Goal: Information Seeking & Learning: Find specific fact

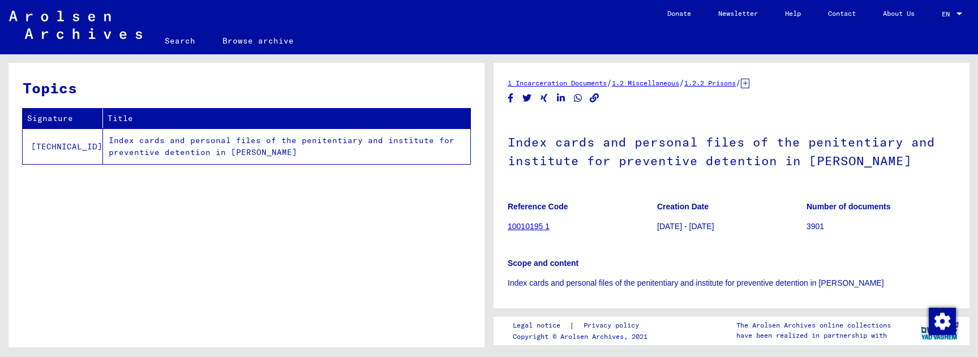
click at [691, 199] on figure "Creation Date [DATE] - [DATE]" at bounding box center [731, 218] width 149 height 51
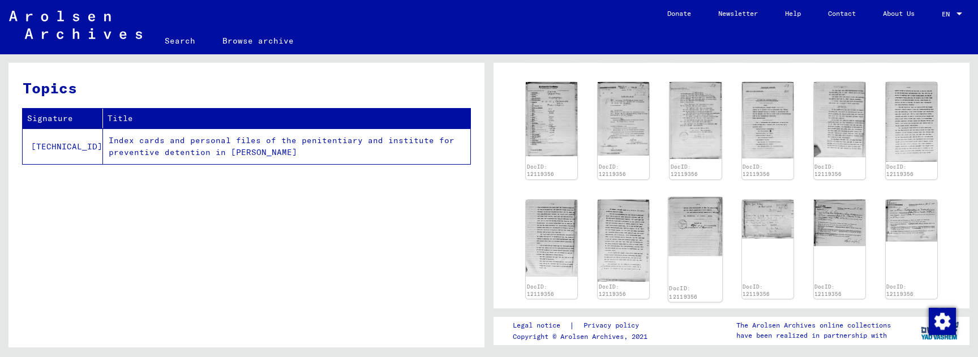
scroll to position [592, 0]
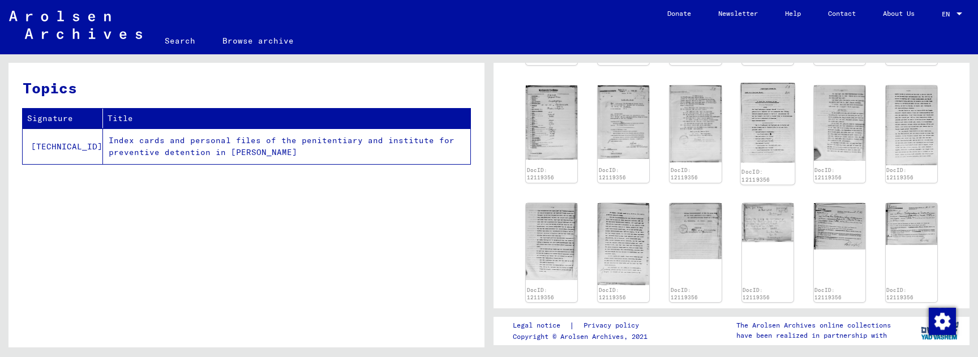
click at [764, 131] on img at bounding box center [767, 123] width 54 height 80
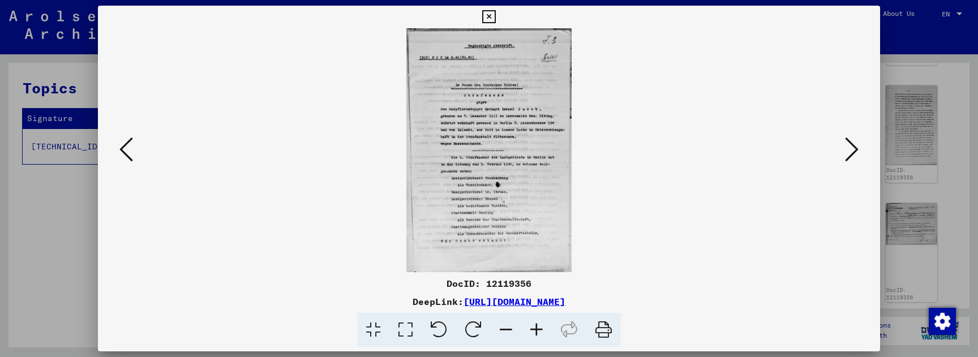
click at [540, 327] on icon at bounding box center [536, 330] width 31 height 35
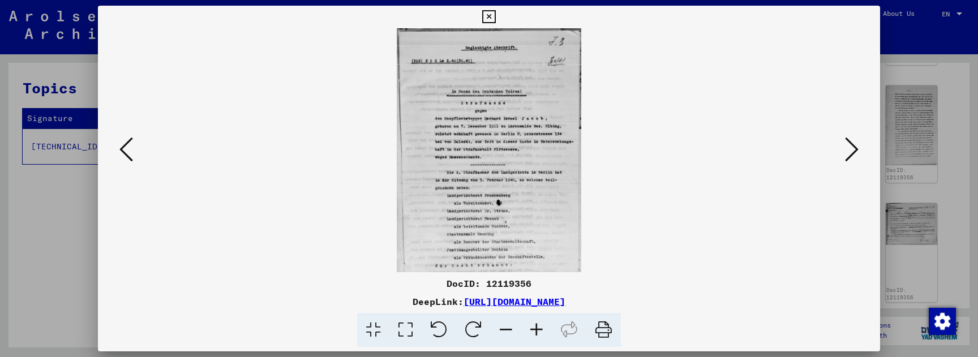
click at [540, 327] on icon at bounding box center [536, 330] width 31 height 35
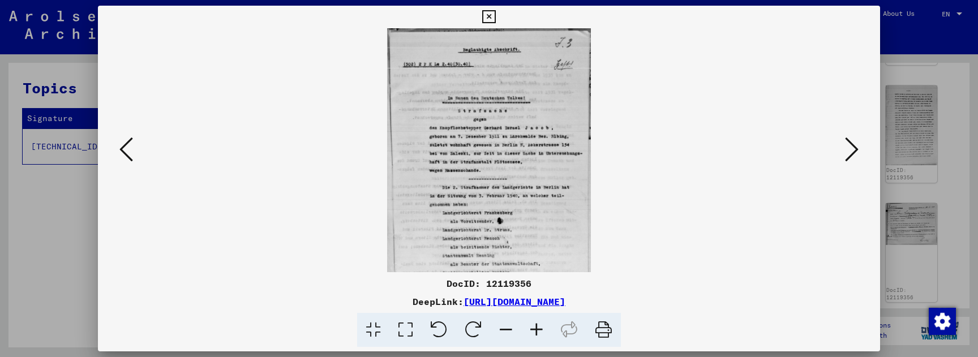
click at [540, 327] on icon at bounding box center [536, 330] width 31 height 35
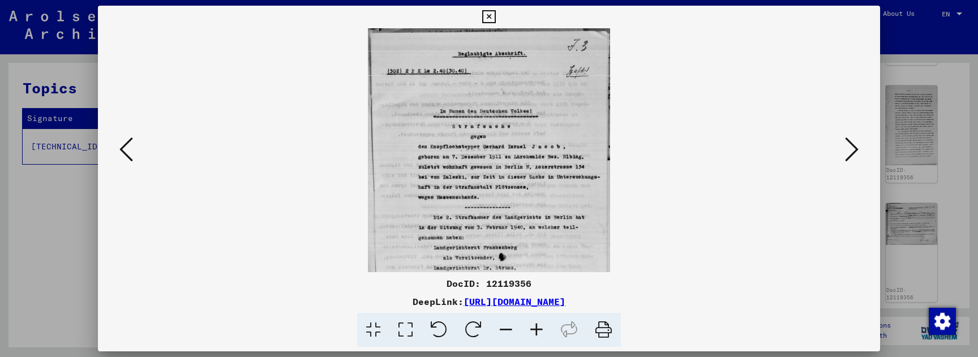
click at [540, 327] on icon at bounding box center [536, 330] width 31 height 35
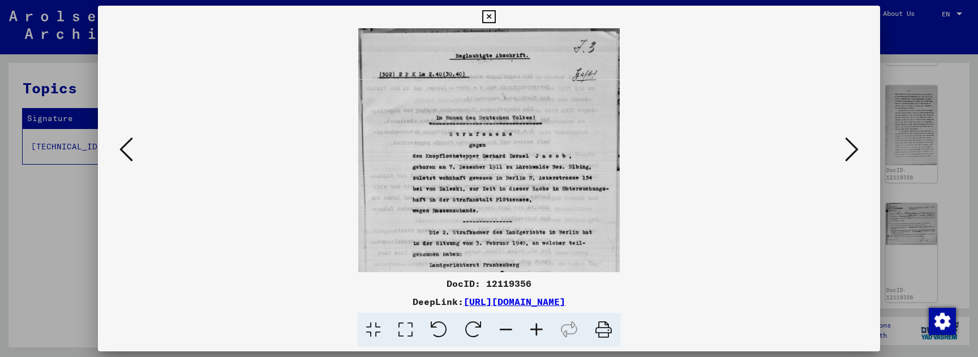
click at [540, 327] on icon at bounding box center [536, 330] width 31 height 35
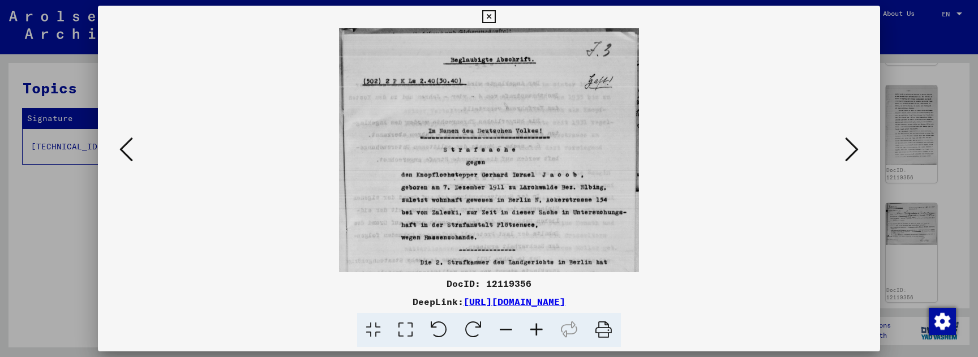
click at [540, 327] on icon at bounding box center [536, 330] width 31 height 35
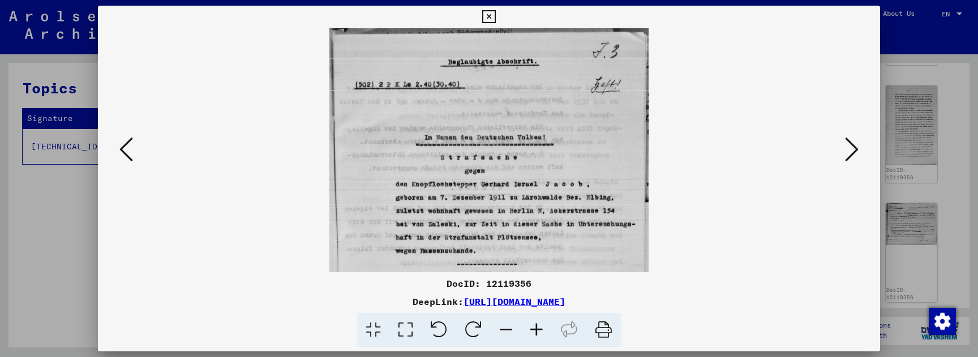
click at [540, 327] on icon at bounding box center [536, 330] width 31 height 35
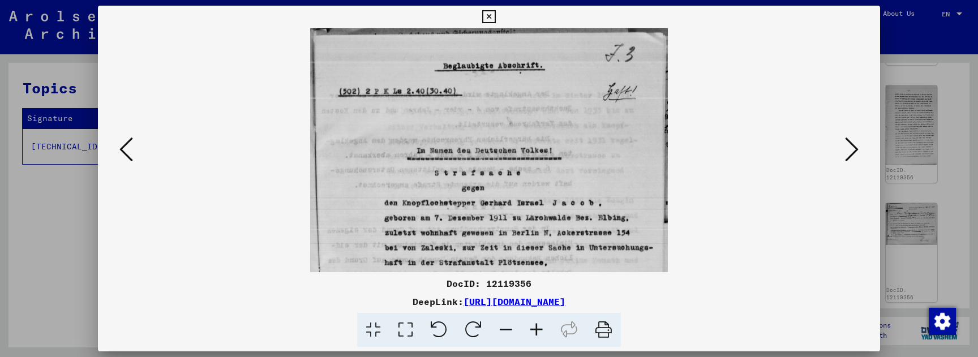
click at [540, 327] on icon at bounding box center [536, 330] width 31 height 35
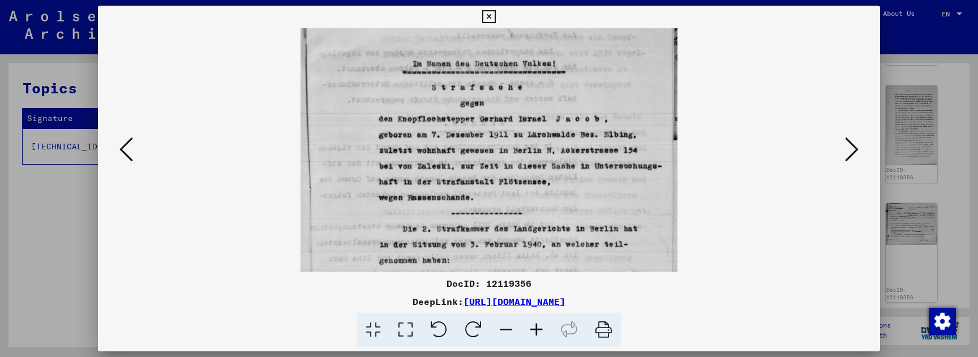
drag, startPoint x: 579, startPoint y: 165, endPoint x: 584, endPoint y: 72, distance: 93.6
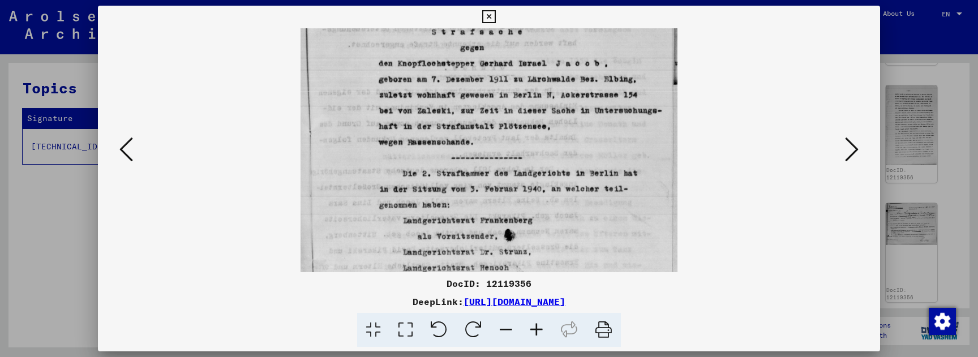
scroll to position [152, 0]
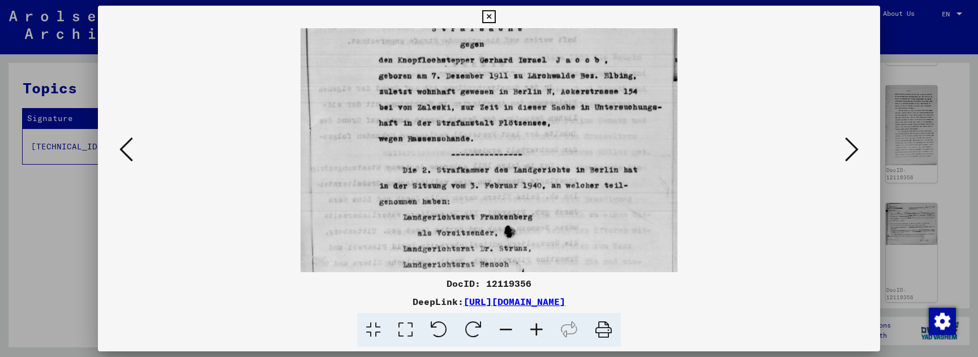
drag, startPoint x: 601, startPoint y: 158, endPoint x: 601, endPoint y: 99, distance: 58.9
click at [639, 173] on img at bounding box center [489, 153] width 377 height 555
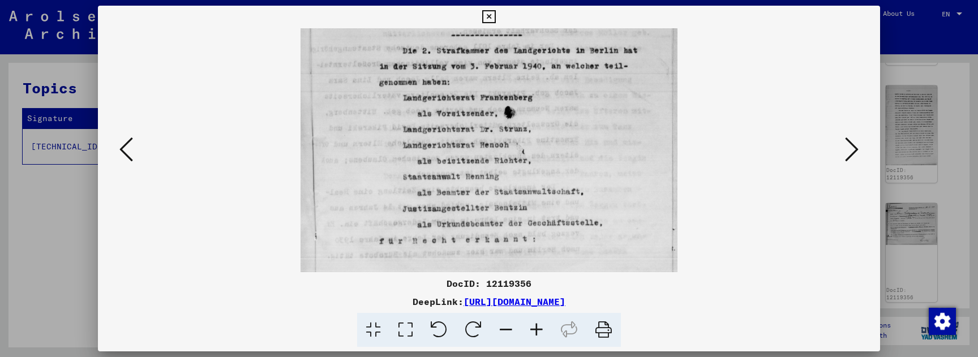
scroll to position [311, 0]
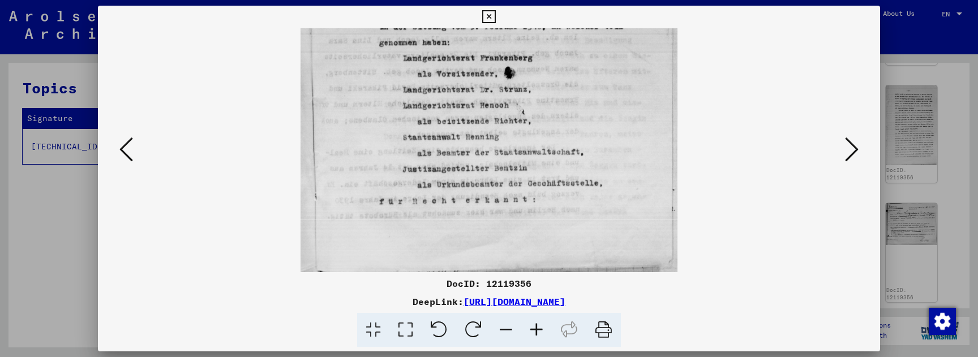
drag, startPoint x: 604, startPoint y: 199, endPoint x: 614, endPoint y: 26, distance: 173.5
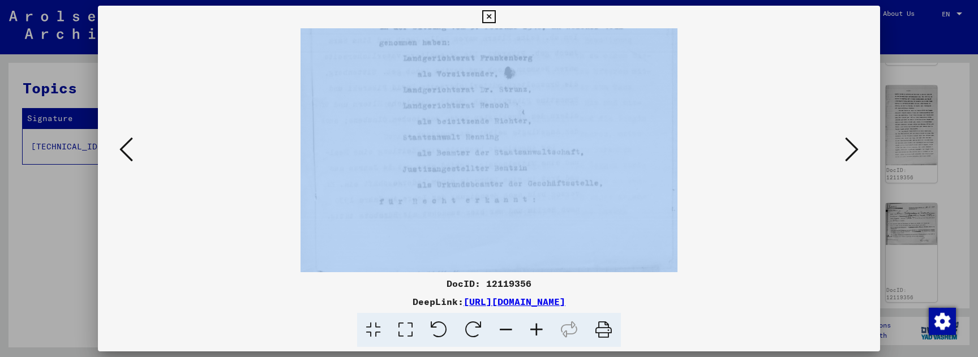
click at [851, 152] on icon at bounding box center [852, 149] width 14 height 27
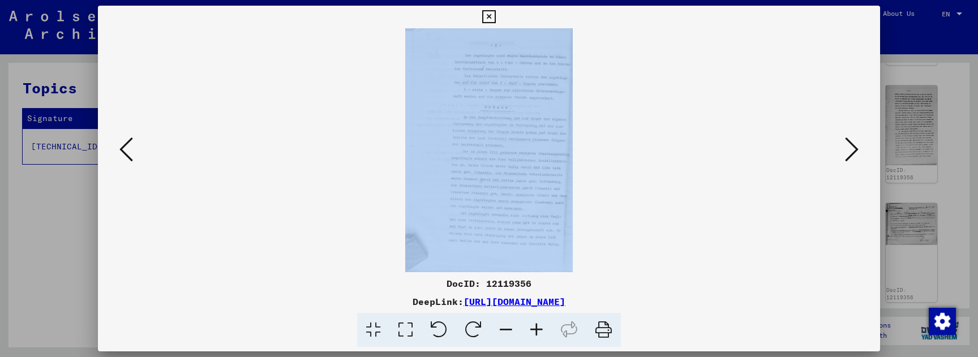
click at [546, 152] on img at bounding box center [488, 150] width 167 height 244
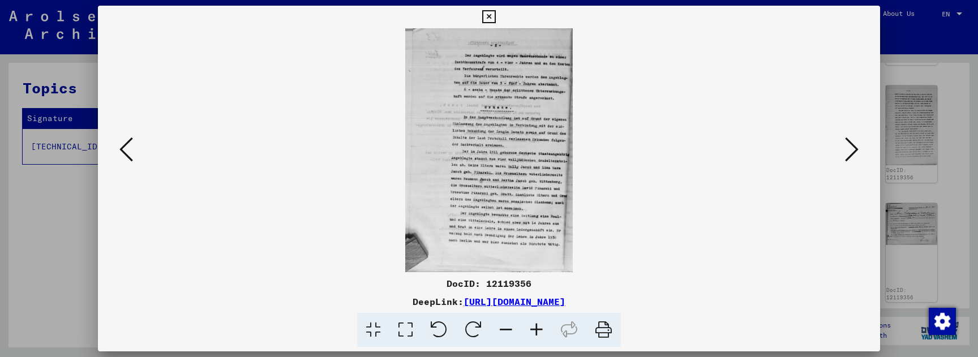
click at [535, 331] on icon at bounding box center [536, 330] width 31 height 35
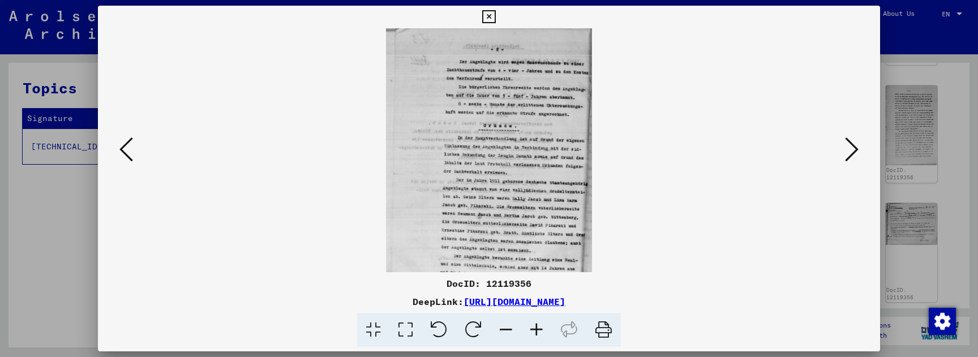
click at [535, 331] on icon at bounding box center [536, 330] width 31 height 35
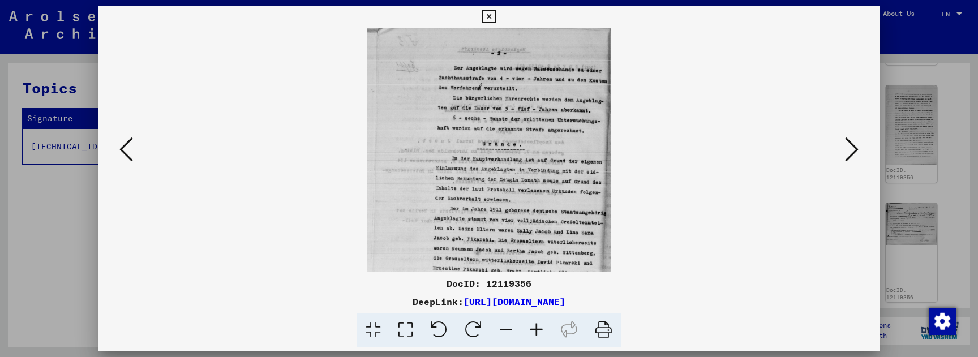
click at [535, 331] on icon at bounding box center [536, 330] width 31 height 35
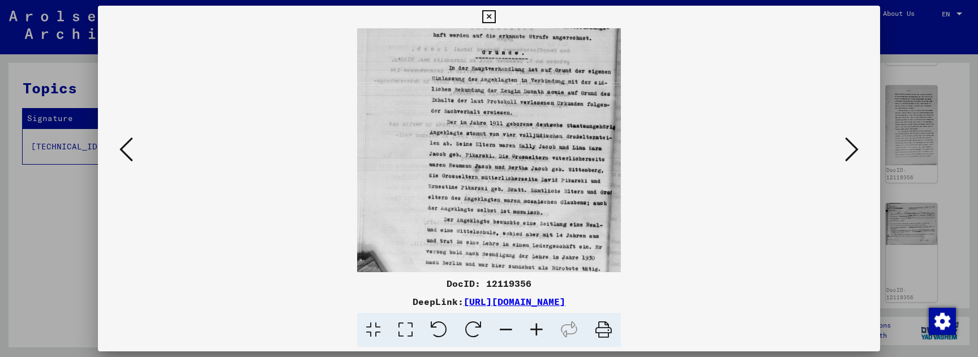
scroll to position [118, 0]
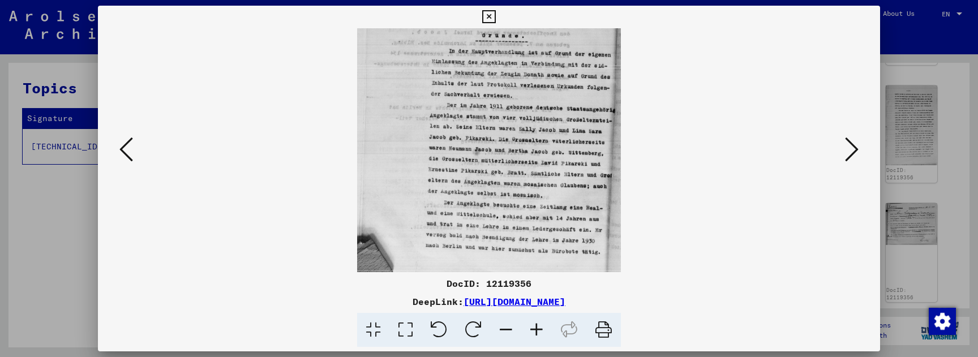
drag, startPoint x: 590, startPoint y: 242, endPoint x: 590, endPoint y: 124, distance: 117.8
click at [847, 151] on icon at bounding box center [852, 149] width 14 height 27
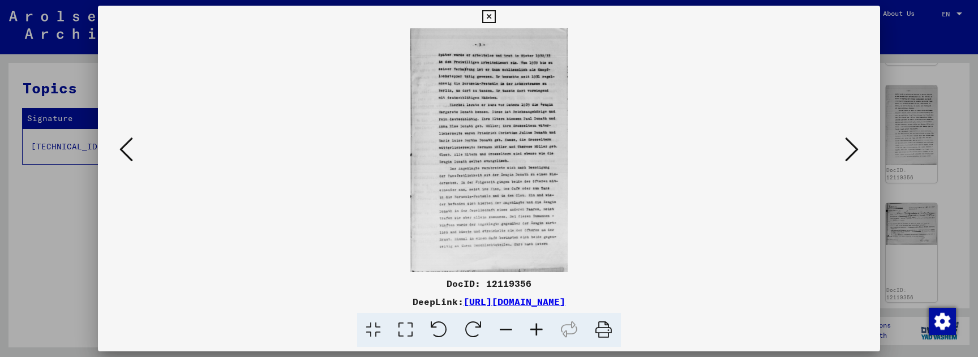
scroll to position [0, 0]
click at [847, 151] on icon at bounding box center [852, 149] width 14 height 27
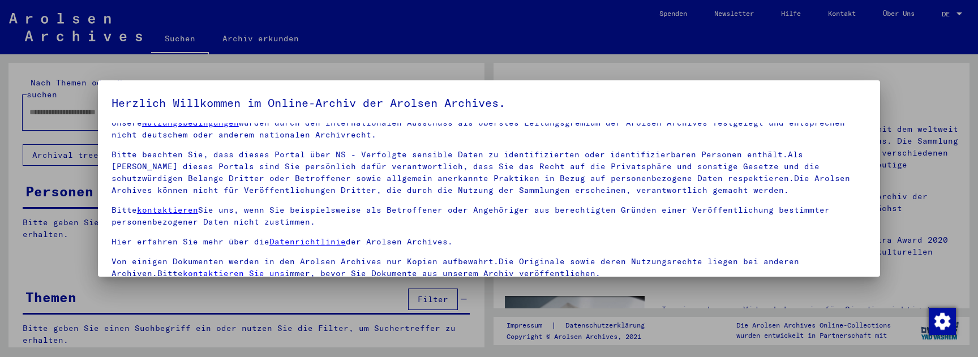
scroll to position [14, 0]
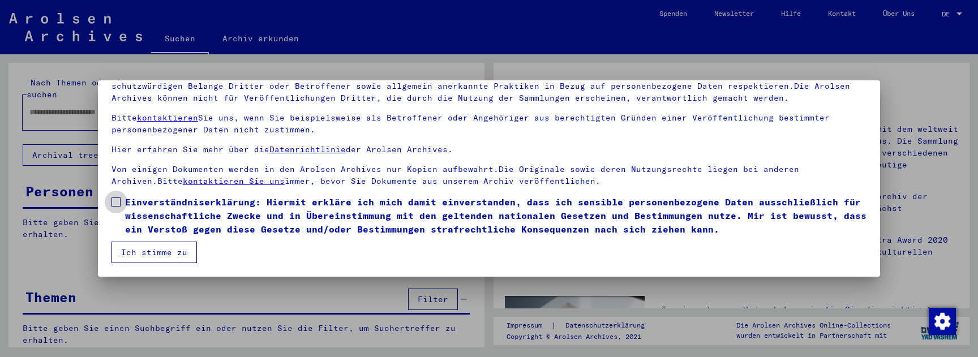
click at [117, 214] on label "Einverständniserklärung: Hiermit erkläre ich mich damit einverstanden, dass ich…" at bounding box center [489, 215] width 755 height 41
click at [129, 247] on button "Ich stimme zu" at bounding box center [154, 253] width 85 height 22
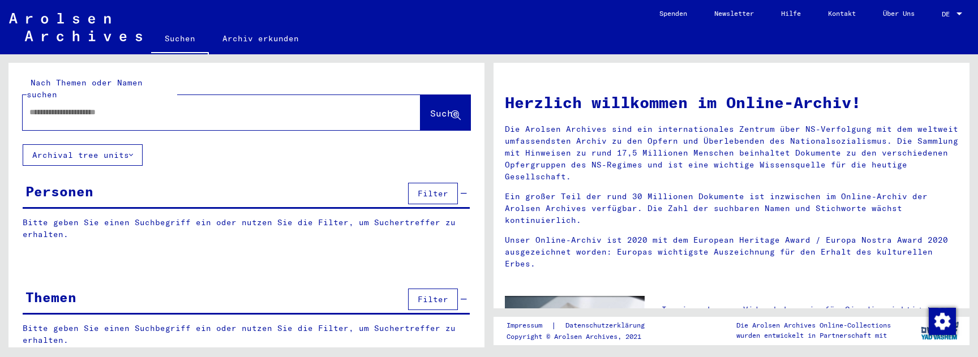
click at [157, 106] on input "text" at bounding box center [207, 112] width 357 height 12
paste input "**********"
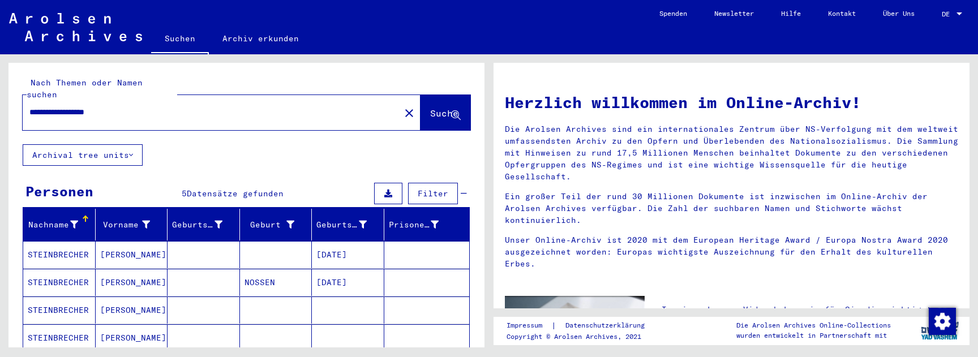
click at [252, 242] on mat-cell at bounding box center [276, 254] width 72 height 27
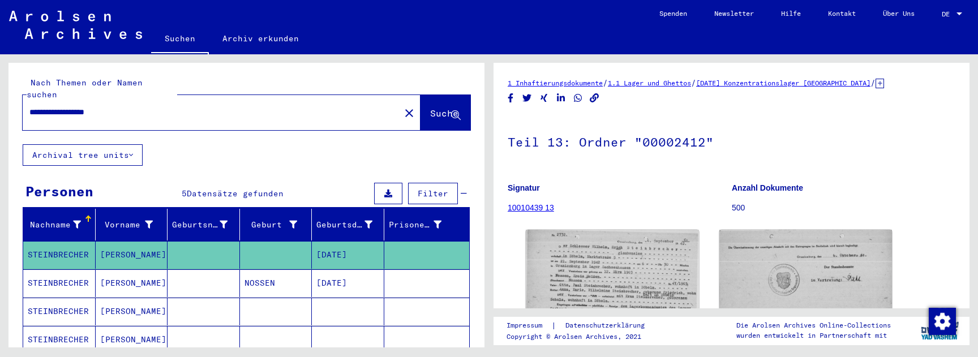
click at [254, 269] on mat-cell "NOSSEN" at bounding box center [276, 283] width 72 height 28
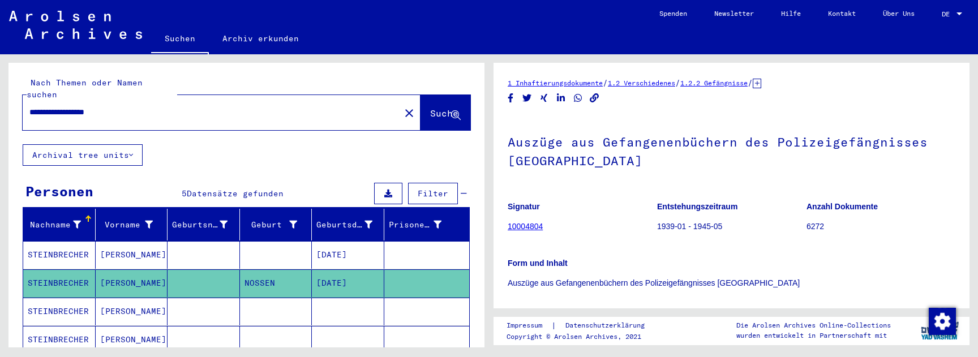
click at [260, 299] on mat-cell at bounding box center [276, 312] width 72 height 28
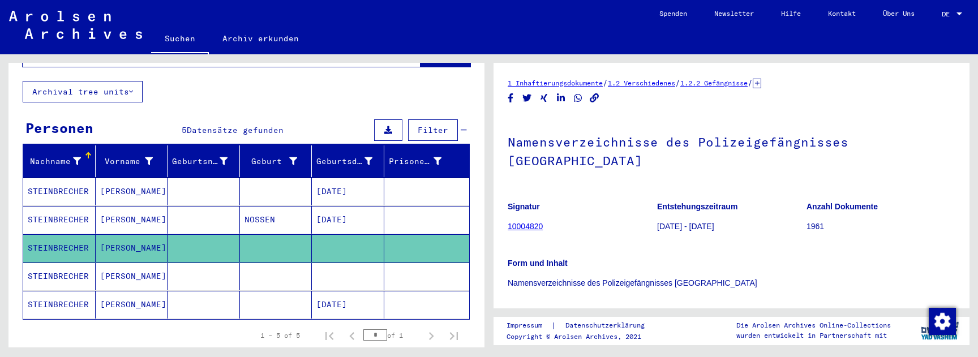
click at [280, 263] on mat-cell at bounding box center [276, 277] width 72 height 28
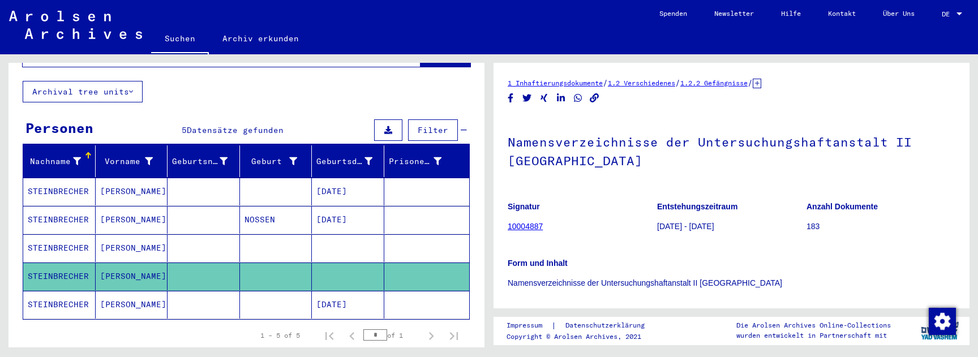
click at [279, 298] on mat-cell at bounding box center [276, 305] width 72 height 28
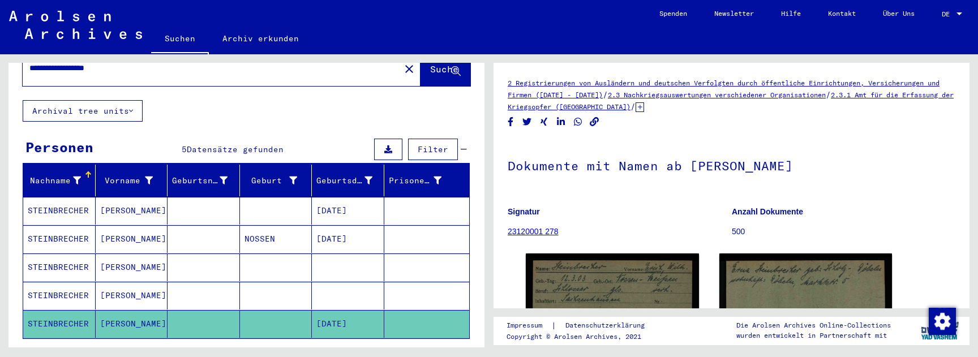
scroll to position [14, 0]
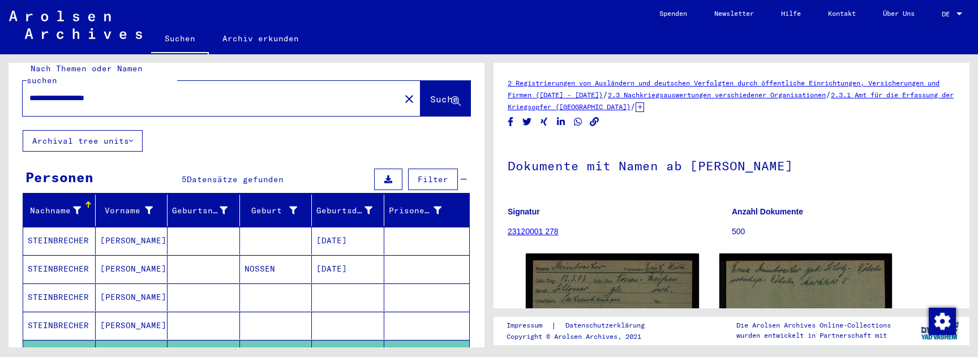
click at [181, 92] on input "**********" at bounding box center [211, 98] width 364 height 12
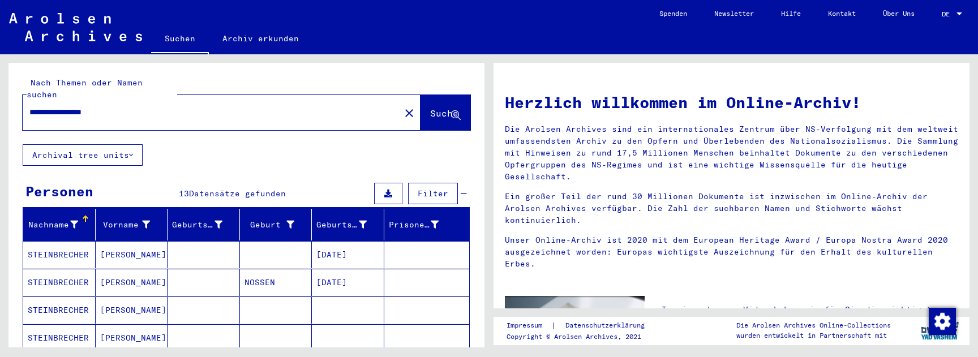
click at [264, 241] on mat-cell at bounding box center [276, 254] width 72 height 27
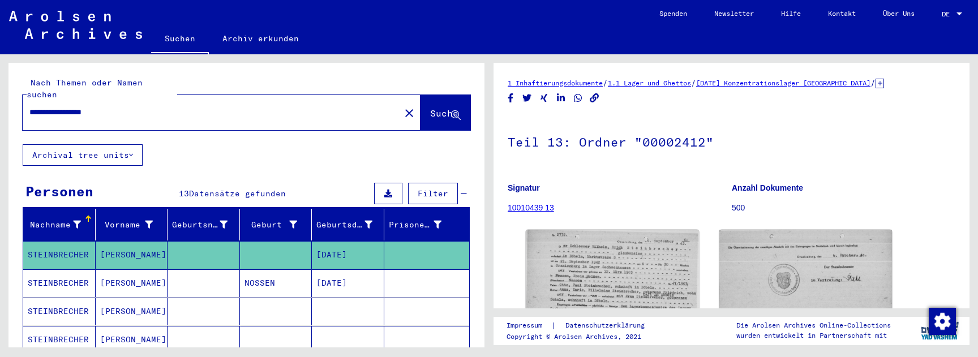
click at [273, 272] on mat-cell "NOSSEN" at bounding box center [276, 283] width 72 height 28
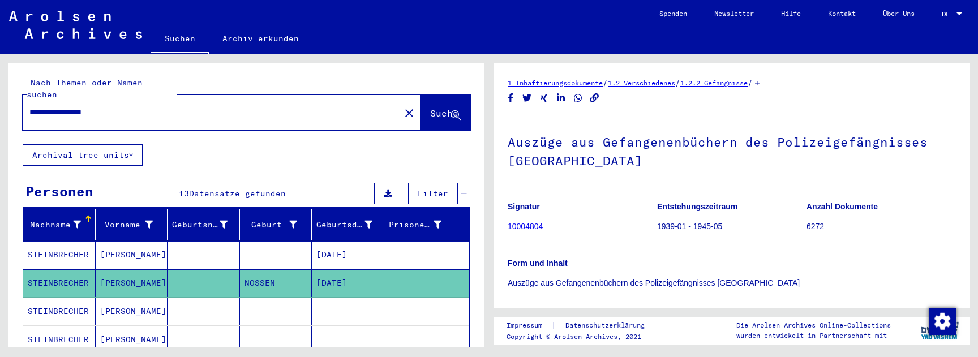
click at [280, 306] on mat-cell at bounding box center [276, 312] width 72 height 28
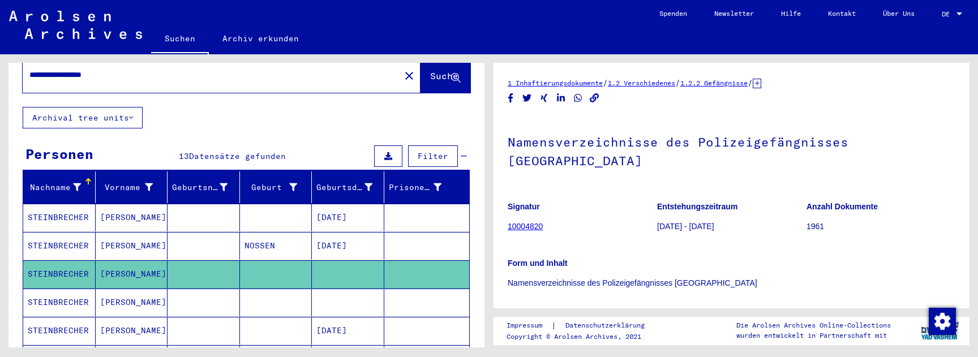
click at [280, 291] on mat-cell at bounding box center [276, 303] width 72 height 28
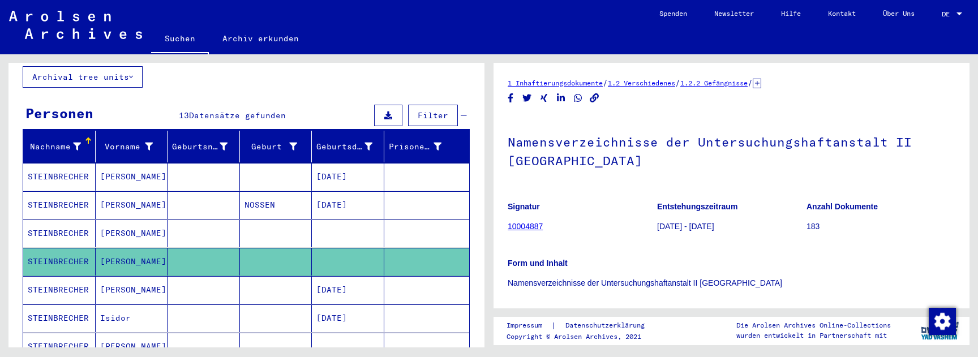
click at [282, 279] on mat-cell at bounding box center [276, 290] width 72 height 28
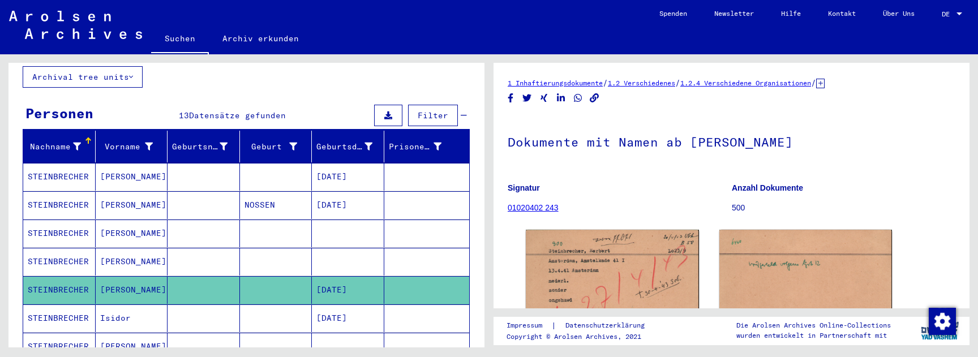
click at [280, 306] on mat-cell at bounding box center [276, 319] width 72 height 28
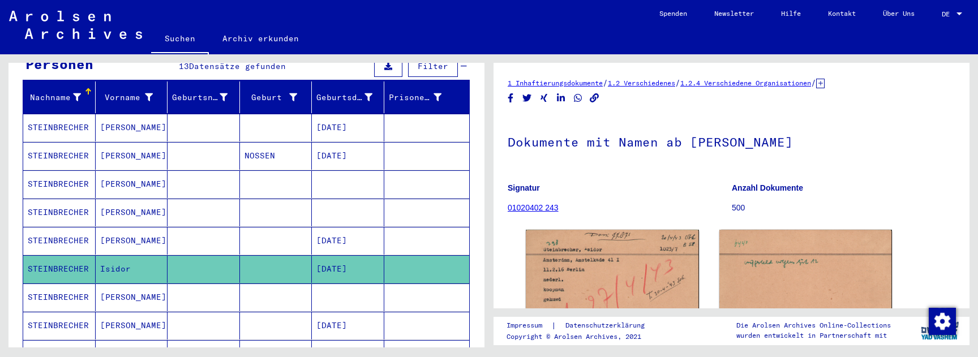
click at [281, 296] on mat-cell at bounding box center [276, 298] width 72 height 28
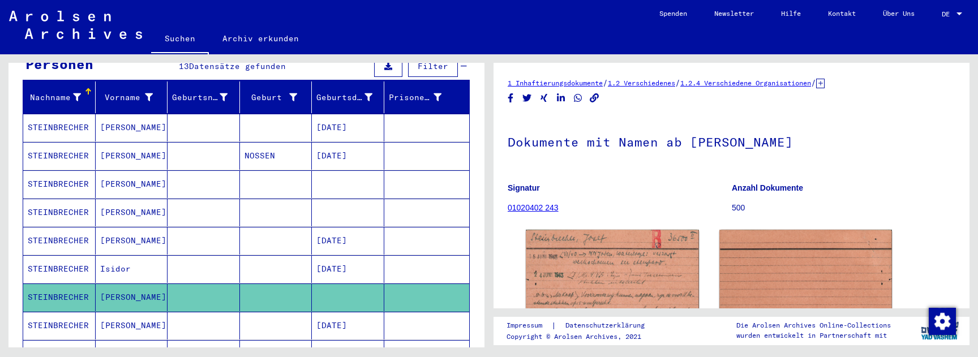
click at [281, 313] on mat-cell at bounding box center [276, 326] width 72 height 28
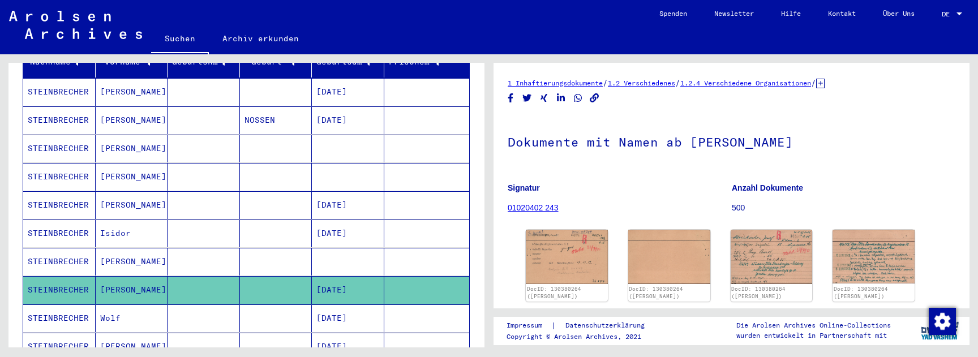
scroll to position [178, 0]
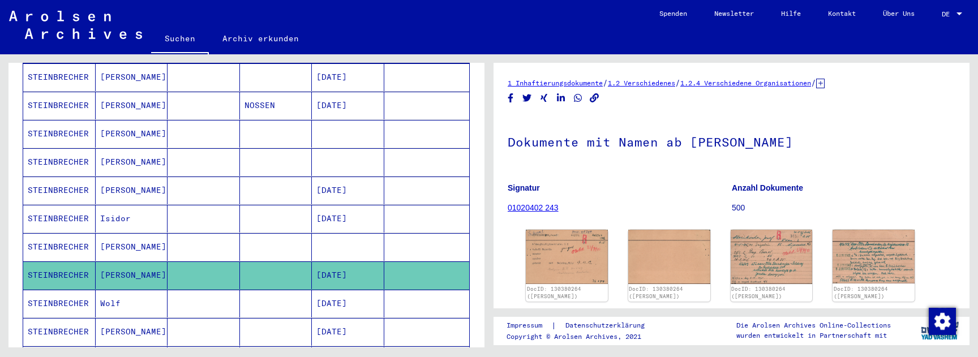
click at [281, 318] on mat-cell at bounding box center [276, 332] width 72 height 28
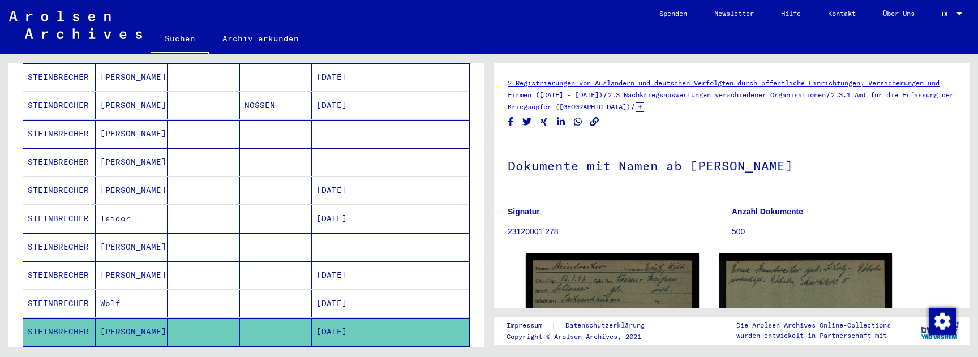
click at [281, 290] on mat-cell at bounding box center [276, 304] width 72 height 28
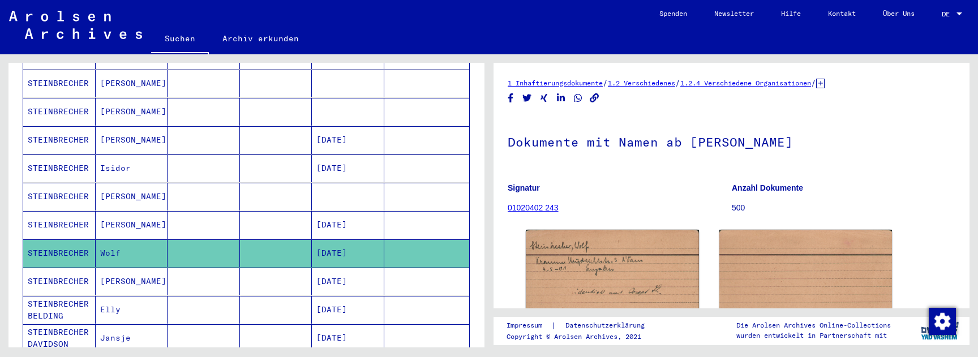
click at [280, 301] on mat-cell at bounding box center [276, 310] width 72 height 28
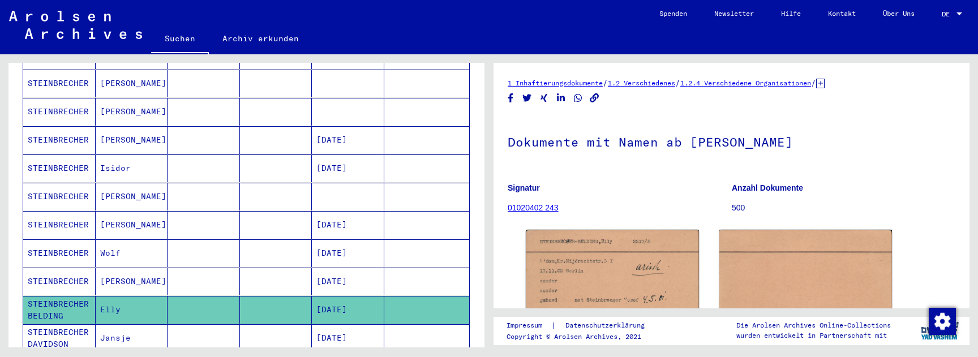
click at [280, 324] on mat-cell at bounding box center [276, 338] width 72 height 28
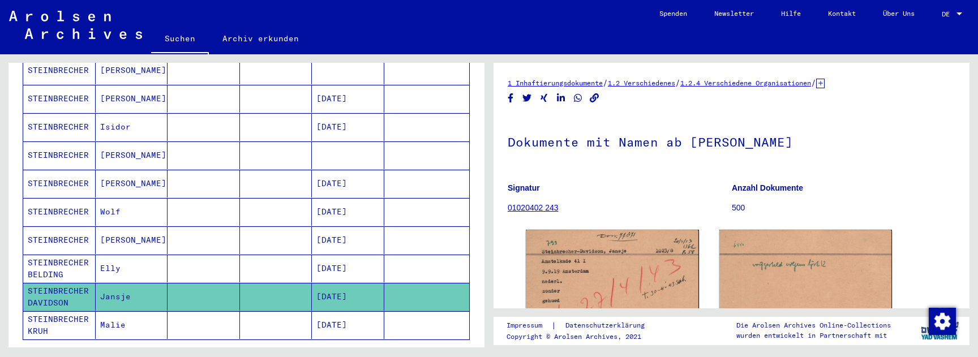
click at [280, 318] on mat-cell at bounding box center [276, 325] width 72 height 28
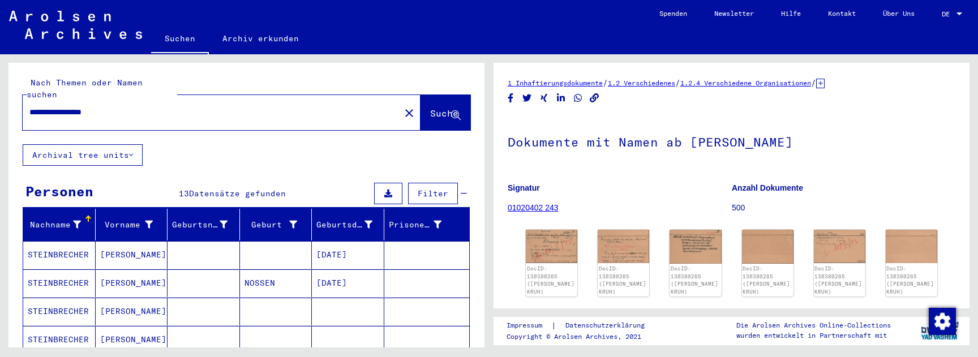
drag, startPoint x: 208, startPoint y: 106, endPoint x: 115, endPoint y: 107, distance: 93.4
click at [121, 106] on div "**********" at bounding box center [208, 112] width 371 height 25
drag, startPoint x: 129, startPoint y: 97, endPoint x: 88, endPoint y: 96, distance: 40.8
click at [88, 106] on input "**********" at bounding box center [211, 112] width 364 height 12
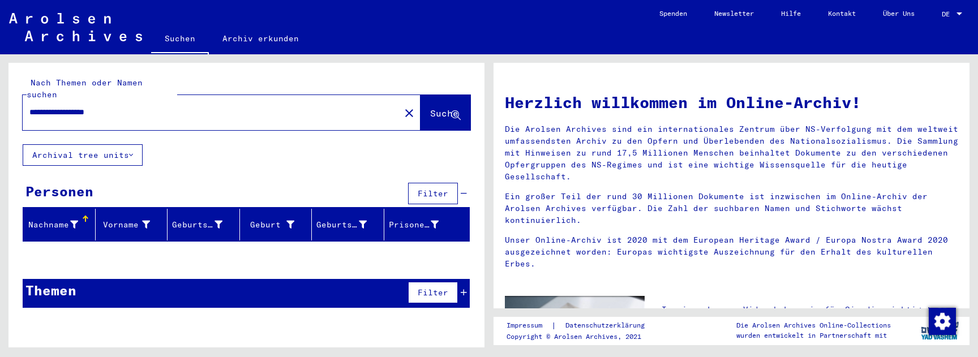
click at [139, 106] on input "**********" at bounding box center [207, 112] width 357 height 12
click at [281, 106] on input "**********" at bounding box center [207, 112] width 357 height 12
drag, startPoint x: 281, startPoint y: 96, endPoint x: 26, endPoint y: 92, distance: 254.8
click at [27, 100] on div "**********" at bounding box center [205, 112] width 364 height 25
paste input "text"
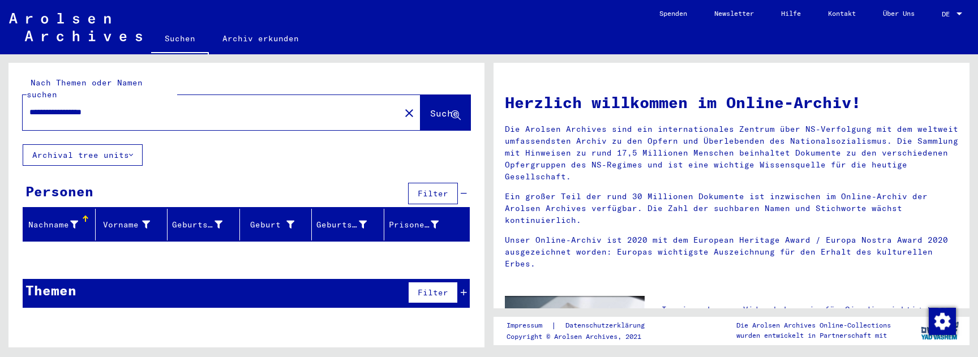
type input "**********"
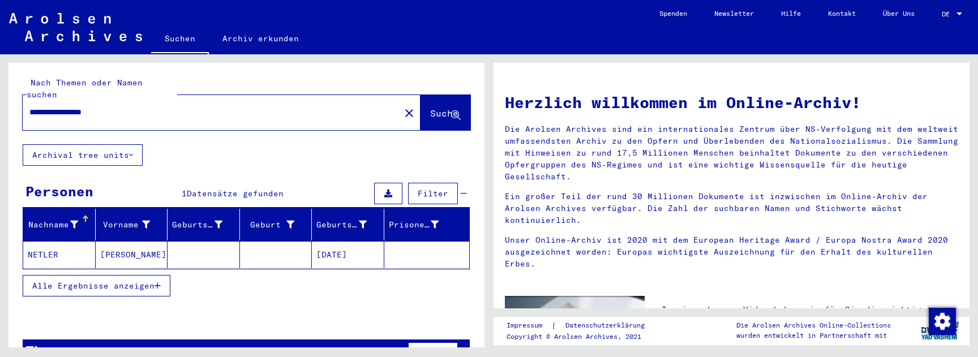
click at [242, 245] on mat-cell at bounding box center [276, 254] width 72 height 27
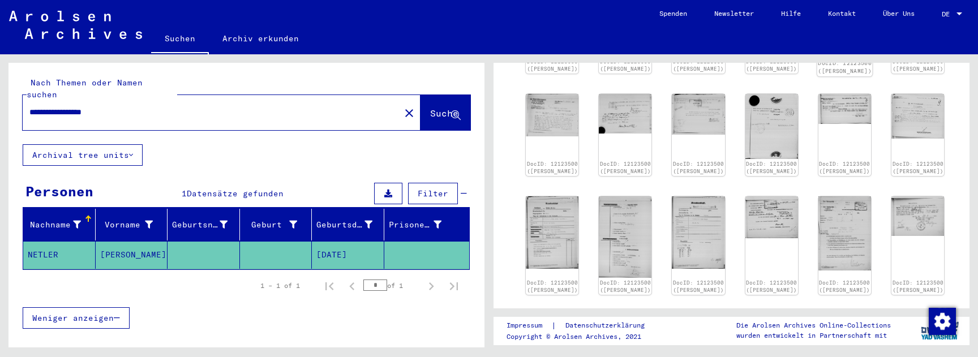
scroll to position [523, 0]
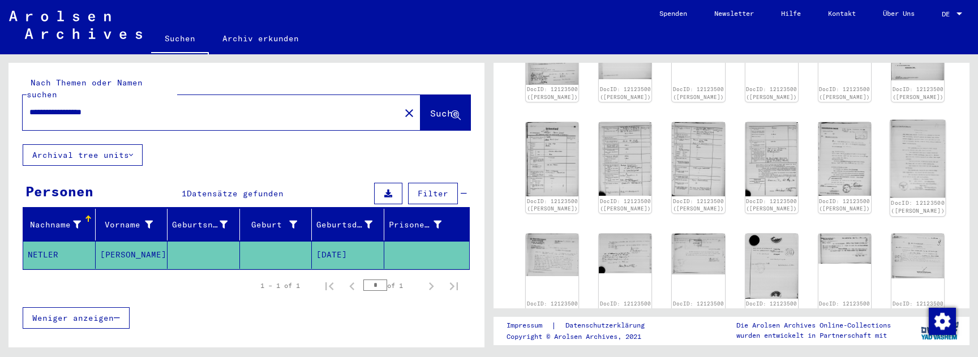
click at [891, 156] on img at bounding box center [918, 159] width 55 height 78
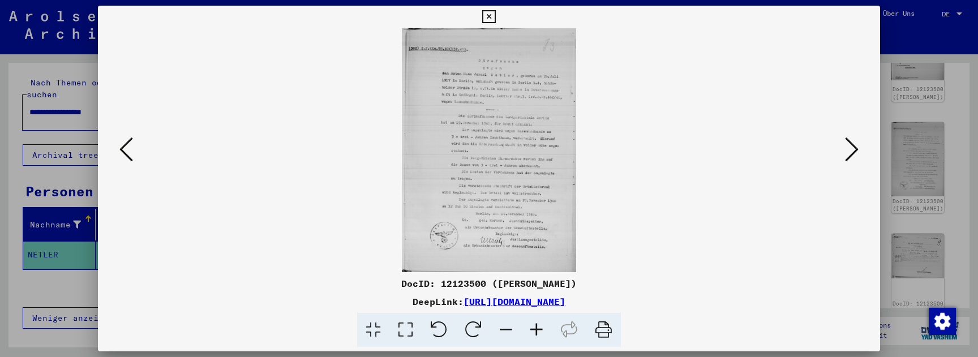
click at [534, 328] on icon at bounding box center [536, 330] width 31 height 35
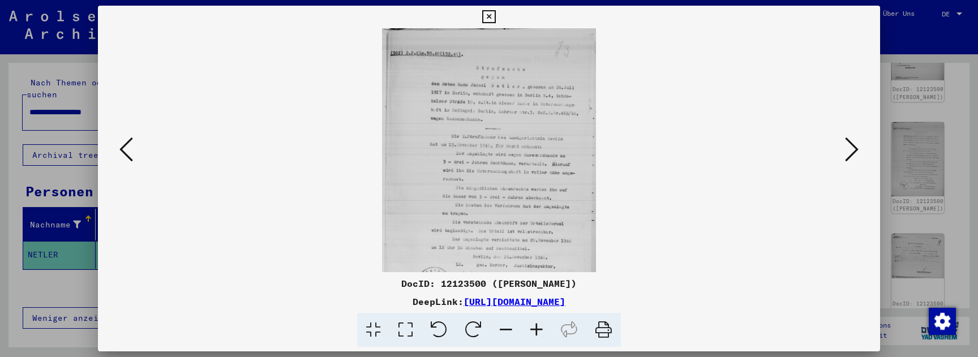
click at [534, 328] on icon at bounding box center [536, 330] width 31 height 35
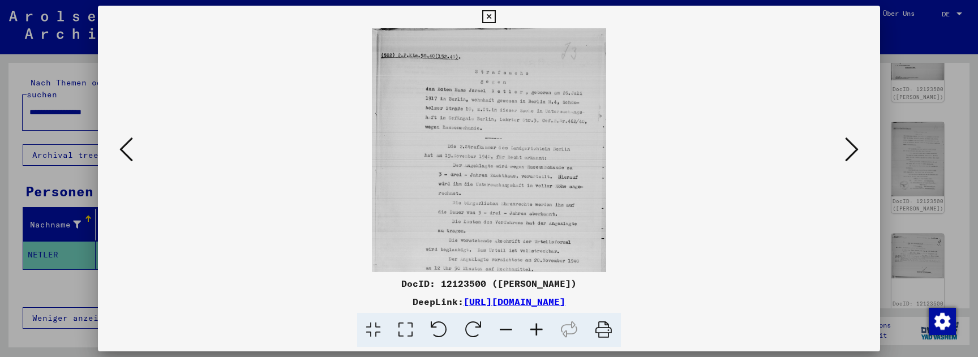
click at [534, 328] on icon at bounding box center [536, 330] width 31 height 35
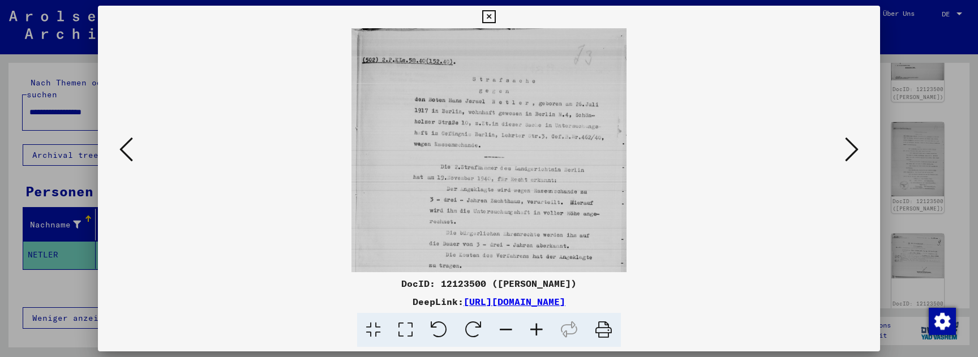
click at [534, 328] on icon at bounding box center [536, 330] width 31 height 35
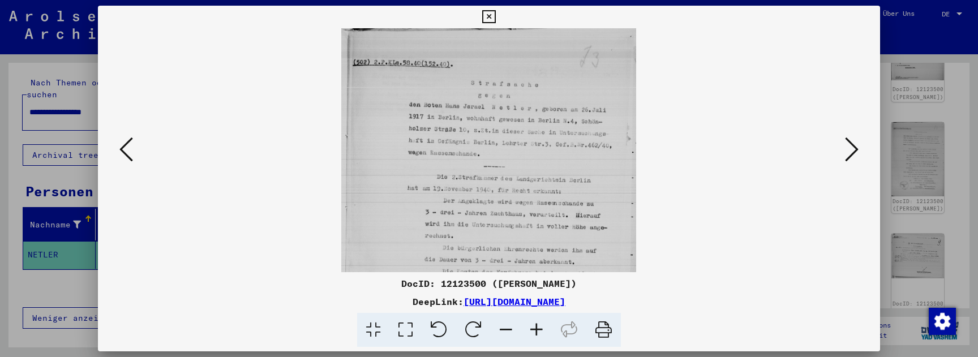
click at [534, 328] on icon at bounding box center [536, 330] width 31 height 35
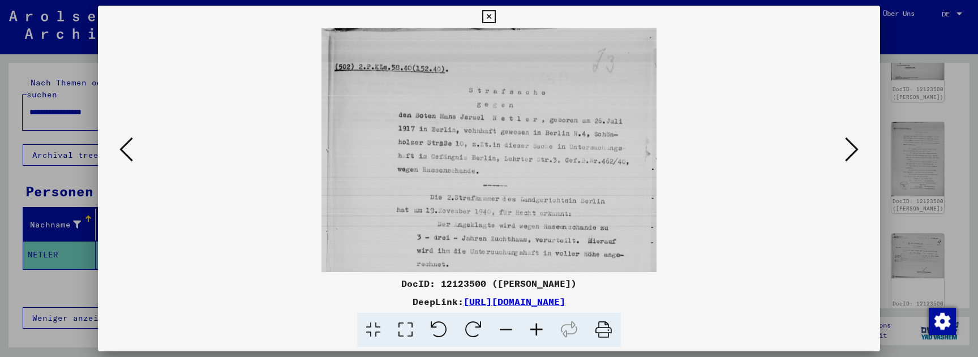
click at [534, 328] on icon at bounding box center [536, 330] width 31 height 35
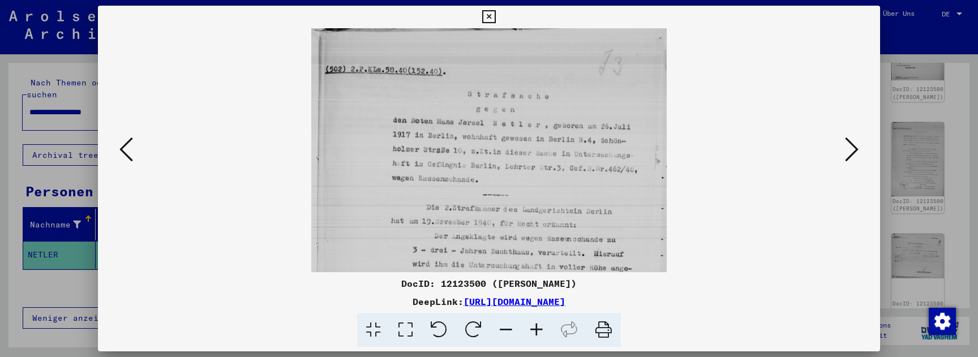
click at [534, 328] on icon at bounding box center [536, 330] width 31 height 35
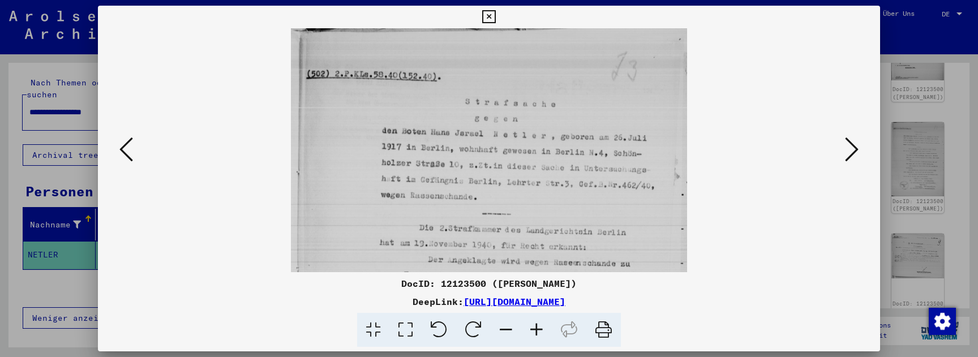
click at [534, 328] on icon at bounding box center [536, 330] width 31 height 35
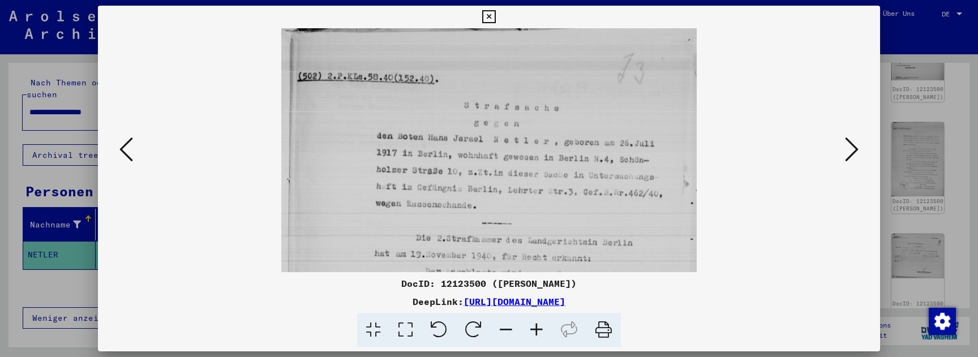
click at [534, 328] on icon at bounding box center [536, 330] width 31 height 35
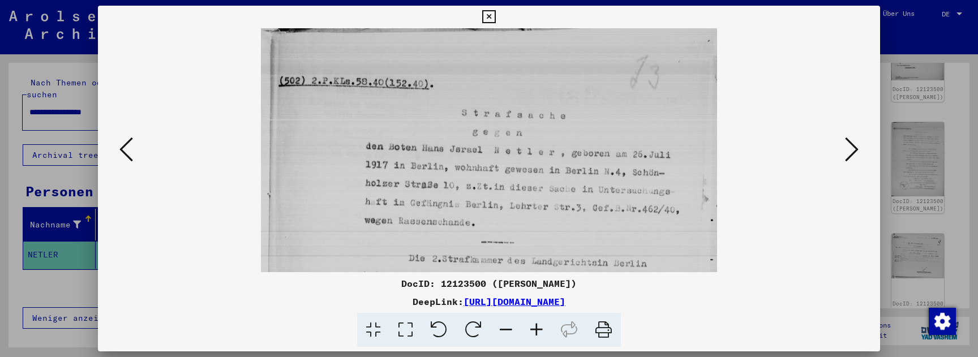
click at [534, 328] on icon at bounding box center [536, 330] width 31 height 35
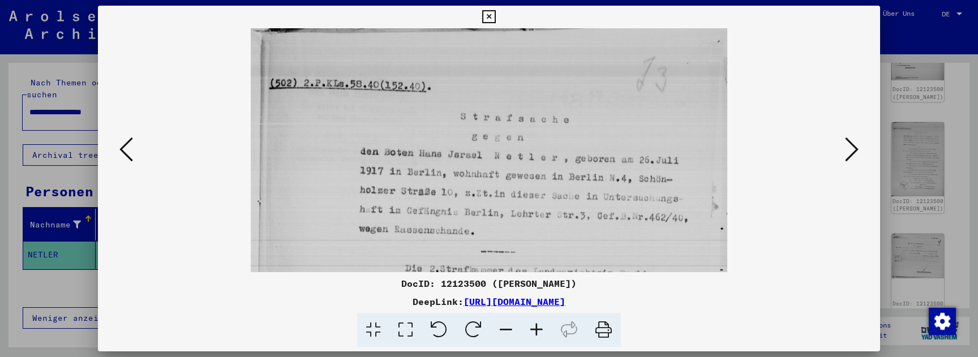
click at [534, 328] on icon at bounding box center [536, 330] width 31 height 35
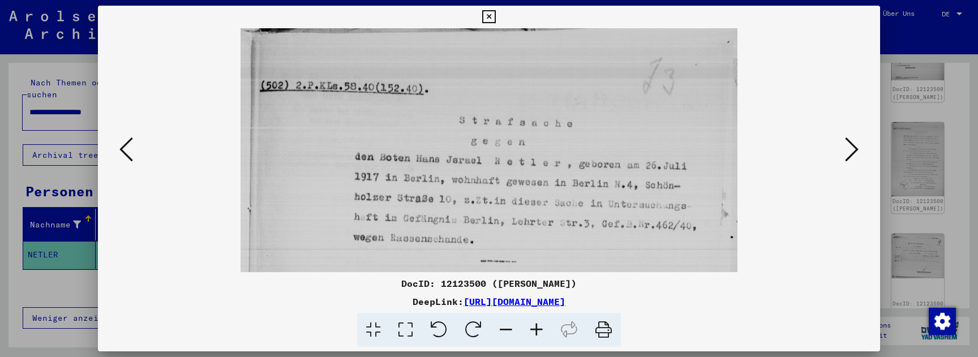
click at [534, 328] on icon at bounding box center [536, 330] width 31 height 35
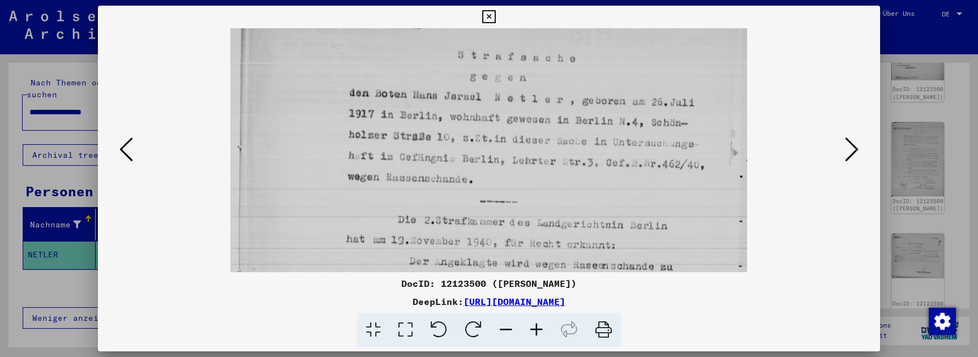
scroll to position [76, 0]
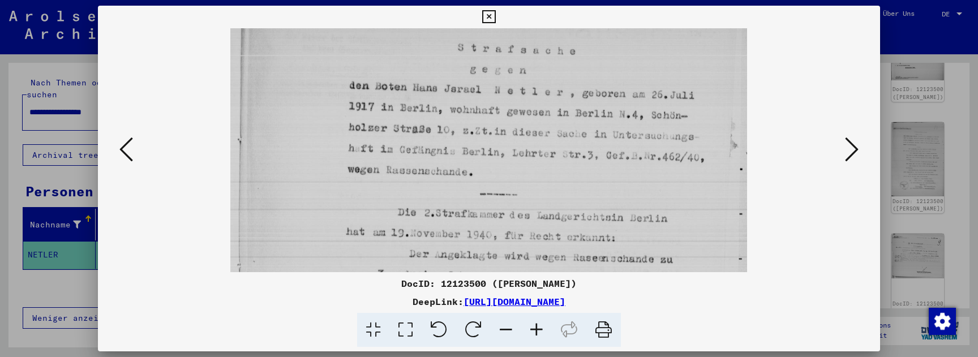
drag, startPoint x: 712, startPoint y: 144, endPoint x: 712, endPoint y: 68, distance: 76.4
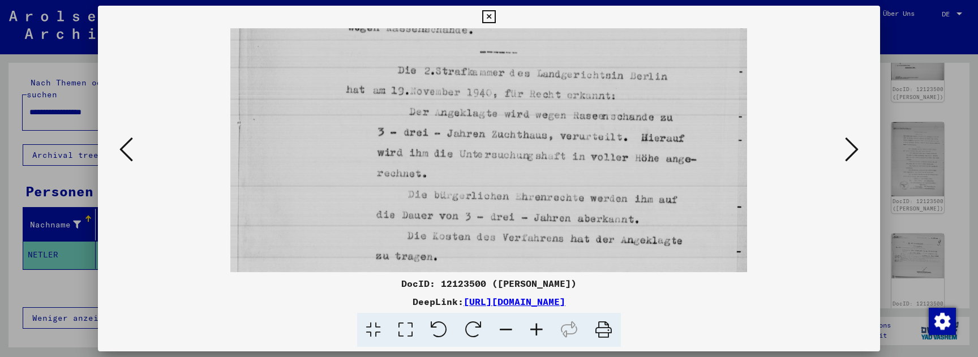
drag, startPoint x: 677, startPoint y: 203, endPoint x: 686, endPoint y: 60, distance: 143.5
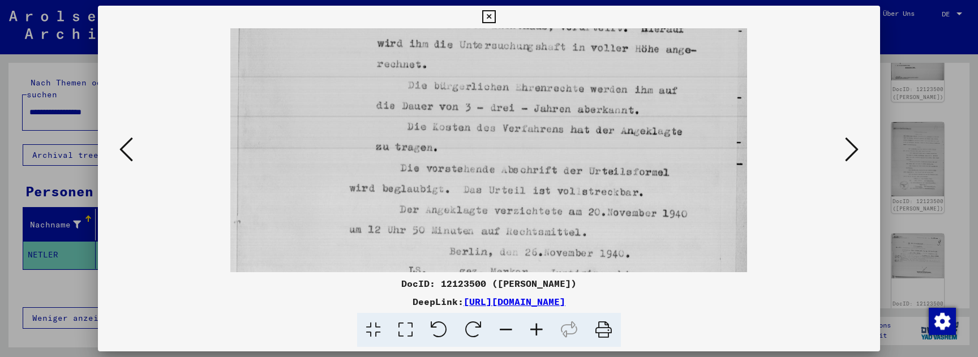
drag, startPoint x: 686, startPoint y: 172, endPoint x: 688, endPoint y: 47, distance: 125.1
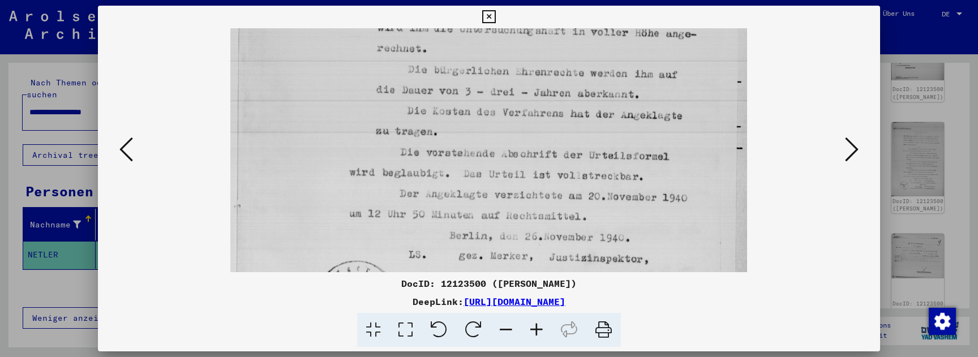
drag, startPoint x: 690, startPoint y: 156, endPoint x: 690, endPoint y: 67, distance: 88.3
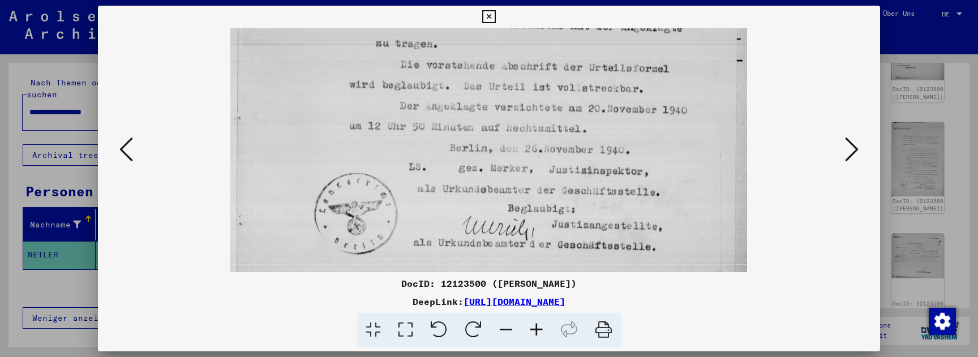
click at [838, 151] on div at bounding box center [488, 150] width 705 height 244
click at [846, 152] on icon at bounding box center [852, 149] width 14 height 27
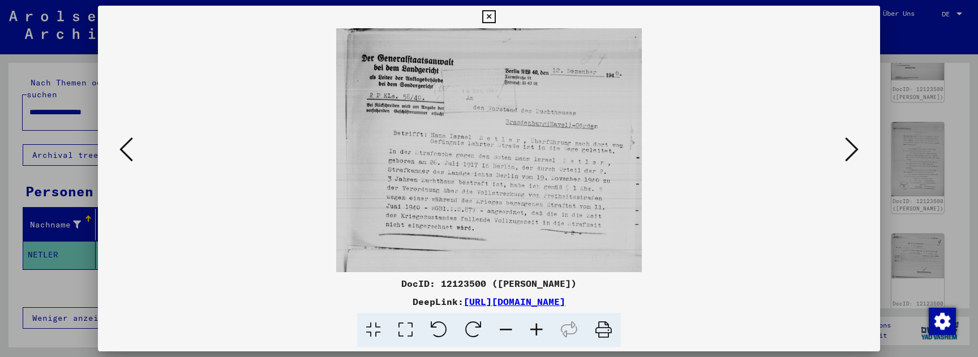
scroll to position [0, 0]
